Goal: Information Seeking & Learning: Learn about a topic

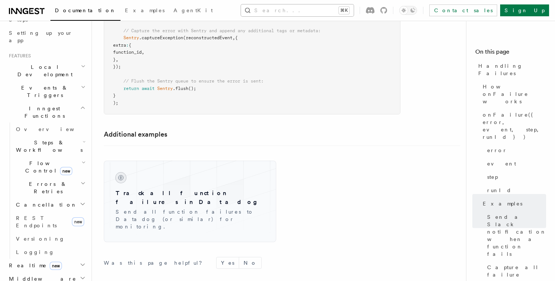
scroll to position [1454, 0]
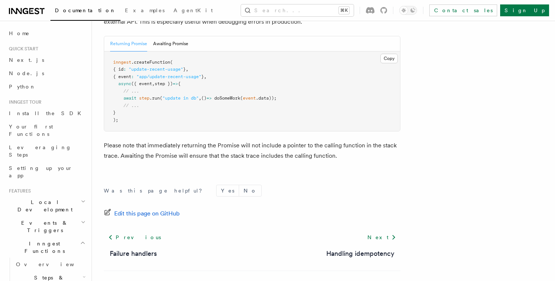
scroll to position [1728, 0]
